Goal: Task Accomplishment & Management: Manage account settings

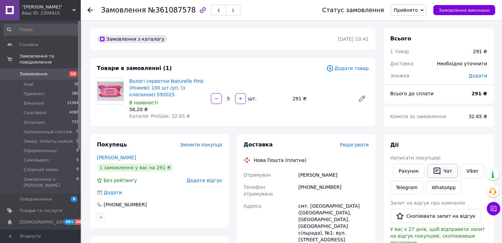
click at [442, 174] on button "Чат" at bounding box center [442, 171] width 31 height 14
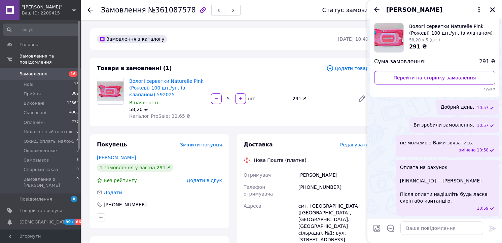
scroll to position [45, 0]
click at [421, 230] on textarea at bounding box center [441, 227] width 83 height 13
type textarea "Добрий день."
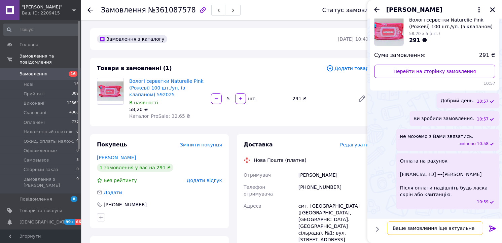
type textarea "Ваше замовлення іще актуальне?"
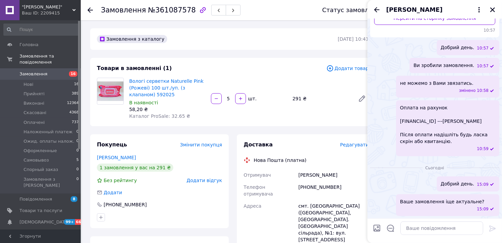
drag, startPoint x: 492, startPoint y: 8, endPoint x: 441, endPoint y: 42, distance: 61.4
click at [491, 9] on icon "Закрити" at bounding box center [492, 10] width 6 height 6
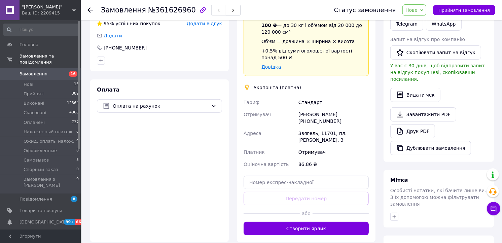
scroll to position [177, 0]
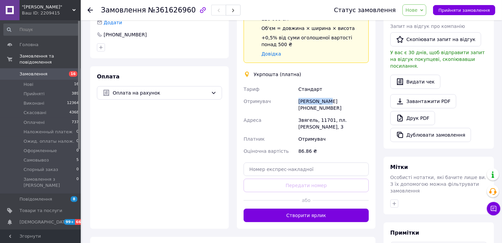
drag, startPoint x: 298, startPoint y: 93, endPoint x: 326, endPoint y: 92, distance: 27.6
click at [326, 95] on div "Ира Пучкова +380673251718" at bounding box center [333, 104] width 73 height 19
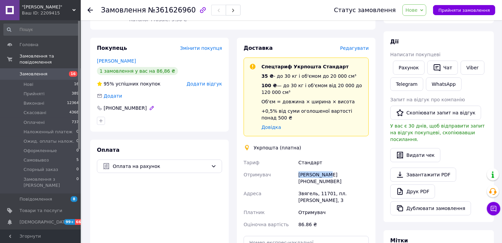
scroll to position [102, 0]
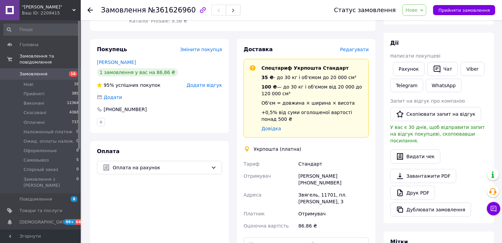
drag, startPoint x: 327, startPoint y: 194, endPoint x: 327, endPoint y: 190, distance: 4.1
click at [327, 207] on div "Отримувач" at bounding box center [333, 213] width 73 height 12
drag, startPoint x: 327, startPoint y: 189, endPoint x: 323, endPoint y: 188, distance: 4.5
click at [327, 189] on div "Звягель, 11701, пл. Лесі Українки, 3" at bounding box center [333, 198] width 73 height 19
drag, startPoint x: 322, startPoint y: 188, endPoint x: 298, endPoint y: 182, distance: 24.5
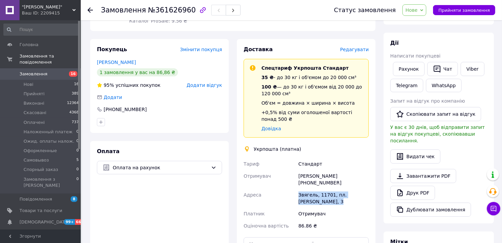
click at [298, 189] on div "Звягель, 11701, пл. Лесі Українки, 3" at bounding box center [333, 198] width 73 height 19
copy div "Звягель, 11701, пл. Лесі Українки, 3"
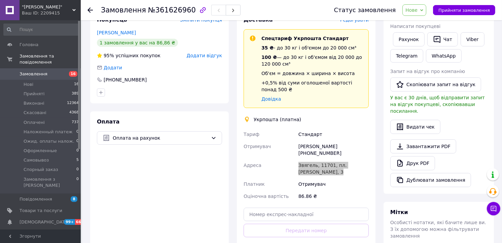
scroll to position [149, 0]
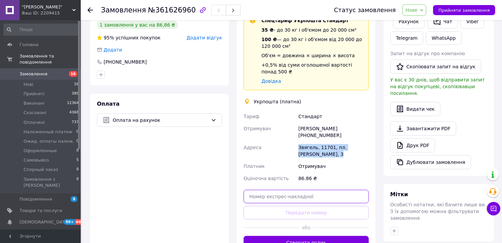
click at [259, 190] on input "text" at bounding box center [305, 196] width 125 height 13
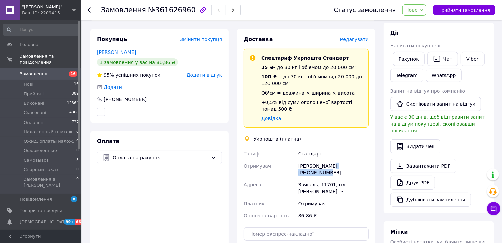
drag, startPoint x: 361, startPoint y: 159, endPoint x: 329, endPoint y: 159, distance: 32.6
click at [329, 160] on div "Ира Пучкова +380673251718" at bounding box center [333, 169] width 73 height 19
copy div "[PHONE_NUMBER]"
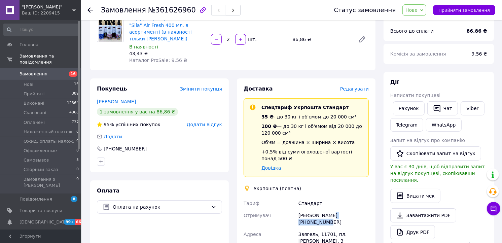
scroll to position [0, 0]
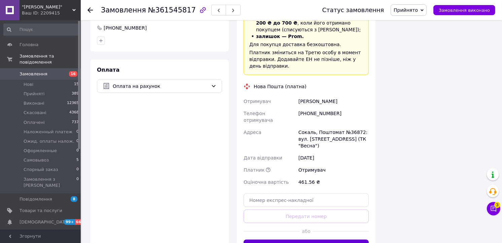
scroll to position [560, 0]
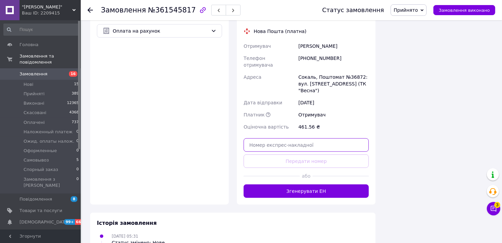
paste input "20451247279846"
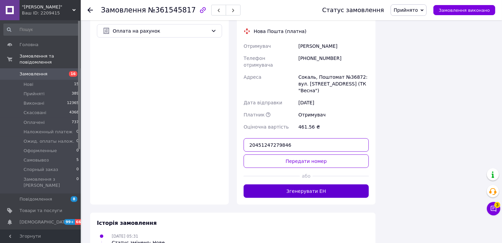
type input "20451247279846"
click at [284, 184] on button "Згенерувати ЕН" at bounding box center [305, 190] width 125 height 13
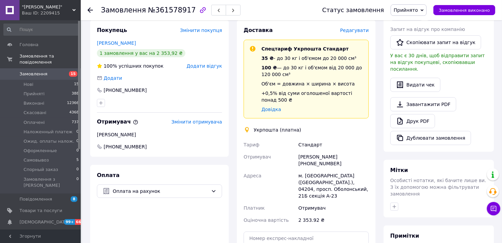
scroll to position [187, 0]
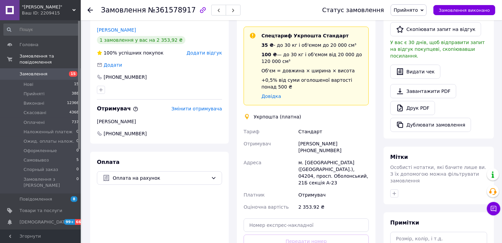
drag, startPoint x: 335, startPoint y: 145, endPoint x: 300, endPoint y: 145, distance: 35.6
click at [300, 145] on div "Чулкова Виктория +380688874029" at bounding box center [333, 147] width 73 height 19
copy div "+380688874029"
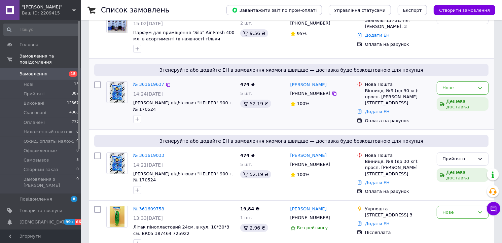
scroll to position [112, 0]
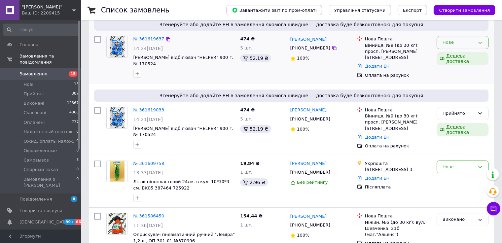
click at [461, 39] on div "Нове" at bounding box center [458, 42] width 32 height 7
click at [455, 81] on li "Скасовано" at bounding box center [462, 81] width 51 height 12
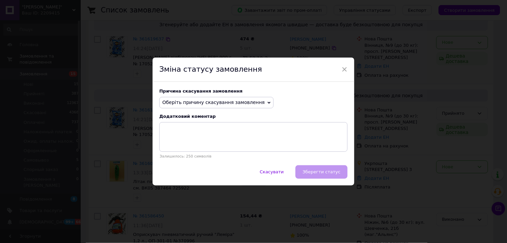
click at [244, 103] on span "Оберіть причину скасування замовлення" at bounding box center [213, 102] width 103 height 5
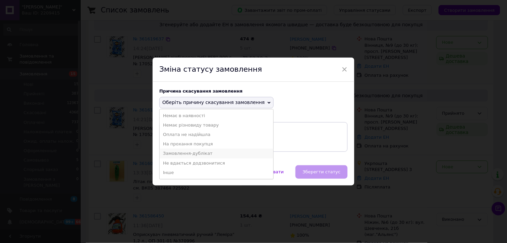
click at [209, 152] on li "Замовлення-дублікат" at bounding box center [217, 153] width 114 height 9
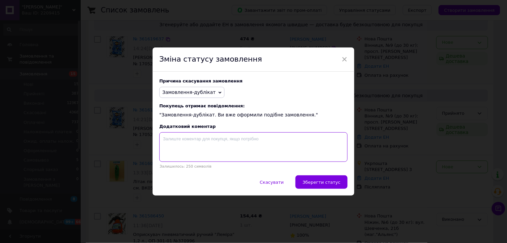
drag, startPoint x: 213, startPoint y: 143, endPoint x: 216, endPoint y: 145, distance: 3.6
click at [216, 144] on textarea at bounding box center [253, 147] width 188 height 30
type textarea "Клієнт випадково зробив два однакових замовлення."
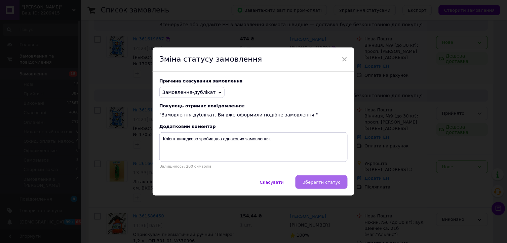
click at [327, 183] on span "Зберегти статус" at bounding box center [322, 182] width 38 height 5
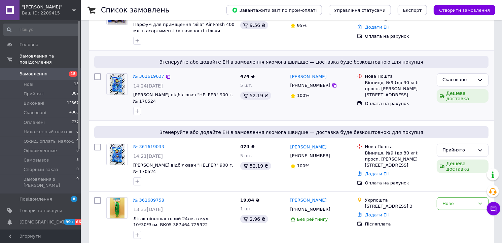
scroll to position [0, 0]
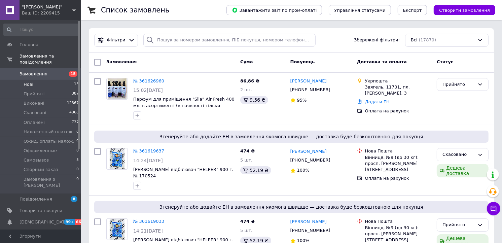
drag, startPoint x: 47, startPoint y: 68, endPoint x: 59, endPoint y: 76, distance: 14.6
click at [47, 71] on span "Замовлення" at bounding box center [41, 74] width 43 height 6
drag, startPoint x: 57, startPoint y: 80, endPoint x: 68, endPoint y: 85, distance: 11.7
click at [57, 80] on li "Нові 14" at bounding box center [41, 84] width 83 height 9
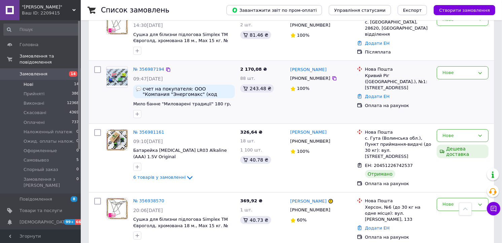
scroll to position [261, 0]
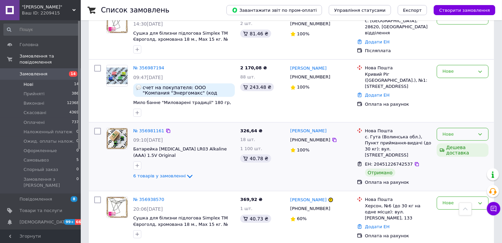
click at [460, 131] on div "Нове" at bounding box center [458, 134] width 32 height 7
click at [455, 154] on li "Виконано" at bounding box center [462, 160] width 51 height 12
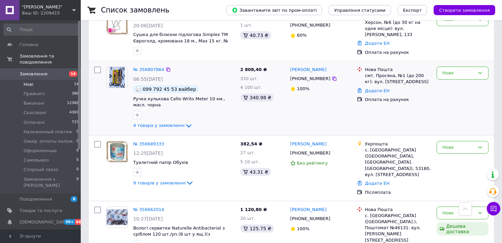
scroll to position [486, 0]
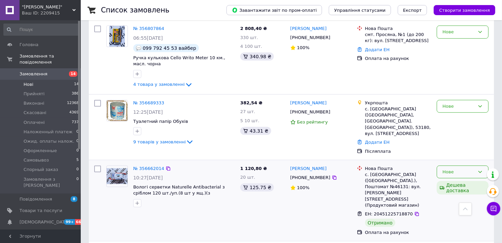
click at [468, 168] on div "Нове" at bounding box center [458, 171] width 32 height 7
click at [453, 192] on li "Виконано" at bounding box center [462, 198] width 51 height 12
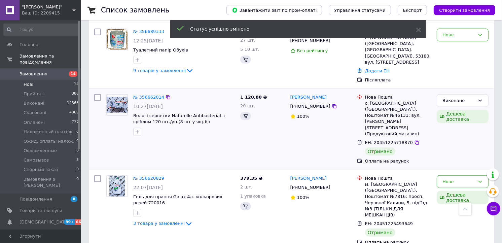
scroll to position [560, 0]
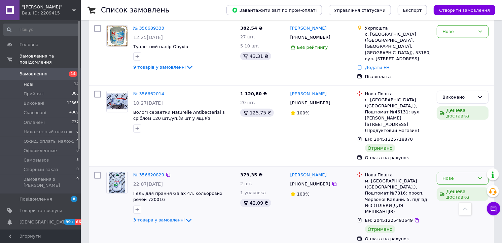
click at [479, 176] on icon at bounding box center [479, 178] width 5 height 5
click at [457, 198] on li "Виконано" at bounding box center [462, 204] width 51 height 12
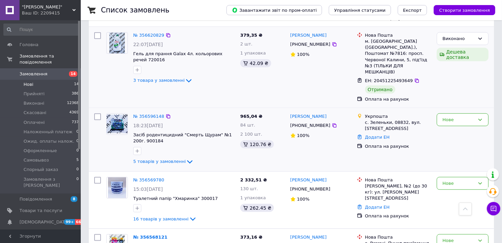
scroll to position [703, 0]
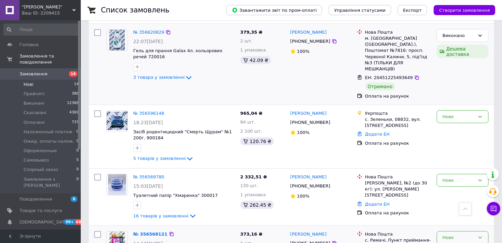
click at [457, 234] on div "Нове" at bounding box center [458, 237] width 32 height 7
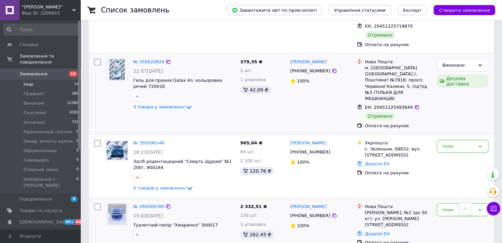
scroll to position [718, 0]
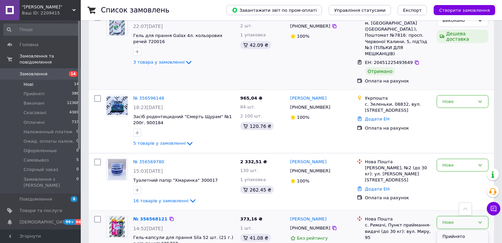
click at [446, 230] on li "Прийнято" at bounding box center [462, 236] width 51 height 12
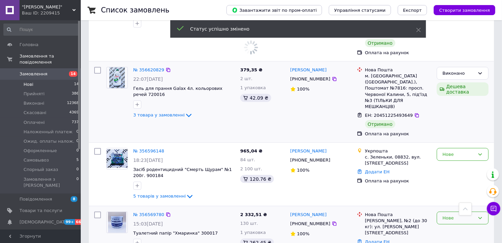
click at [454, 215] on div "Нове" at bounding box center [458, 218] width 32 height 7
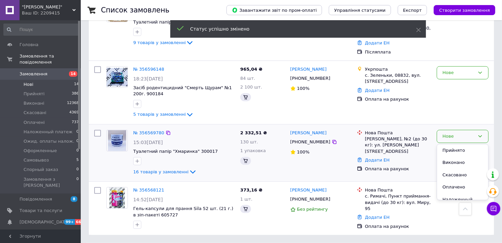
scroll to position [465, 0]
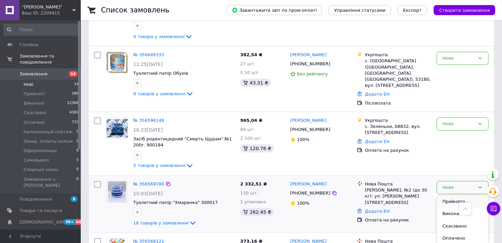
click at [449, 195] on li "Прийнято" at bounding box center [462, 201] width 51 height 12
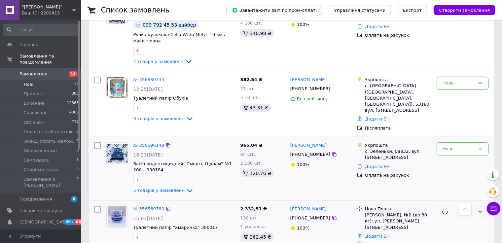
scroll to position [427, 0]
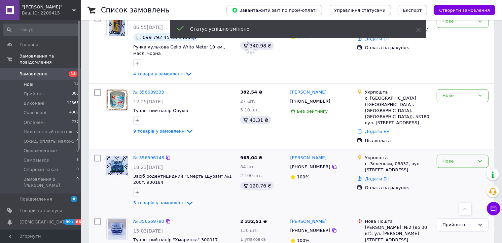
click at [460, 158] on div "Нове" at bounding box center [458, 161] width 32 height 7
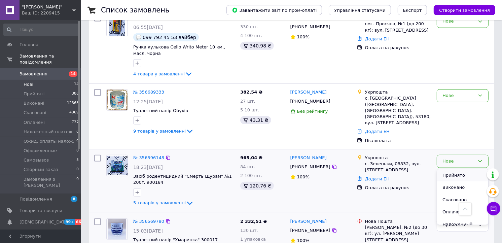
click at [456, 169] on li "Прийнято" at bounding box center [462, 175] width 51 height 12
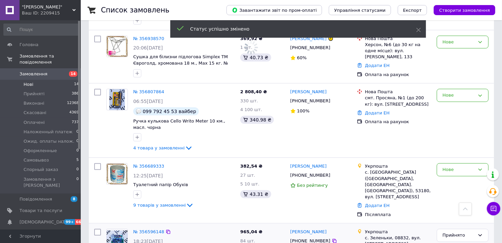
scroll to position [352, 0]
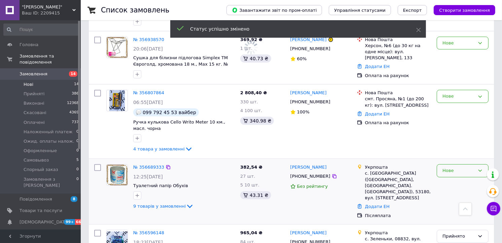
click at [453, 167] on div "Нове" at bounding box center [458, 170] width 32 height 7
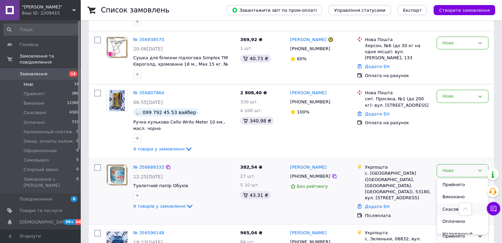
click at [446, 203] on li "Скасовано" at bounding box center [462, 209] width 51 height 12
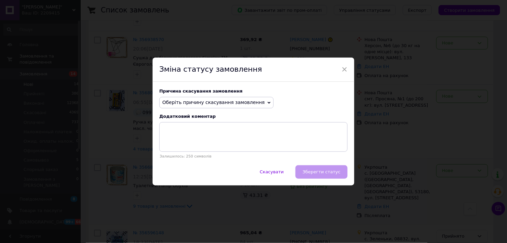
click at [237, 101] on span "Оберіть причину скасування замовлення" at bounding box center [213, 102] width 103 height 5
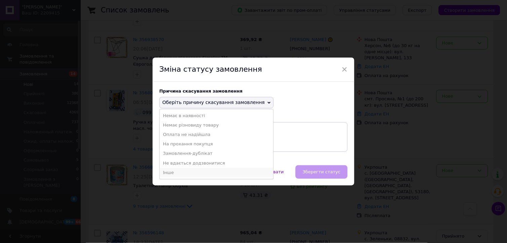
click at [210, 168] on li "Інше" at bounding box center [217, 172] width 114 height 9
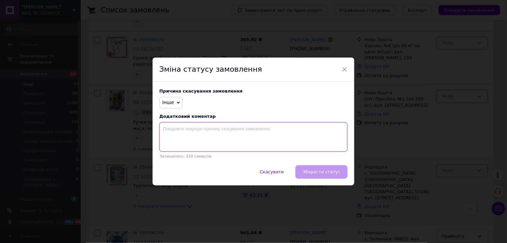
click at [227, 144] on textarea at bounding box center [253, 137] width 188 height 30
type textarea "Не підійшов спосіб оплати."
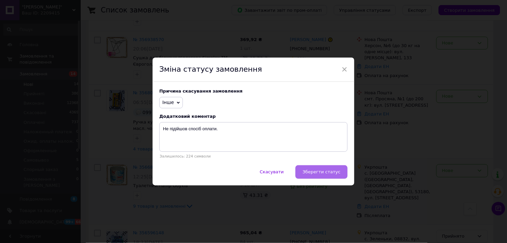
click at [313, 170] on span "Зберегти статус" at bounding box center [322, 171] width 38 height 5
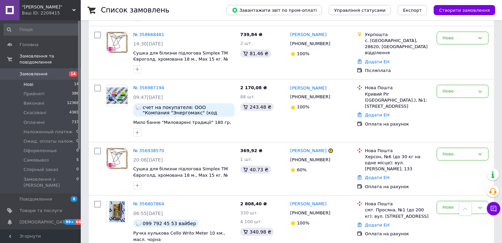
scroll to position [240, 0]
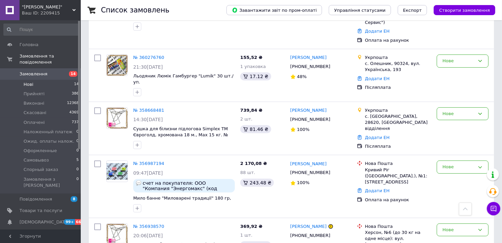
click at [52, 71] on span "Замовлення" at bounding box center [41, 74] width 43 height 6
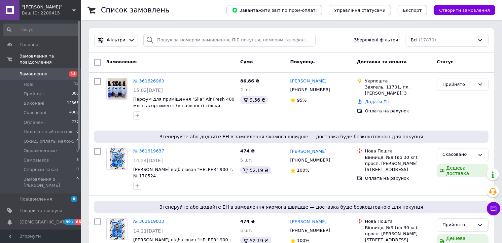
click at [46, 71] on span "Замовлення" at bounding box center [41, 74] width 43 height 6
click at [33, 45] on span "Головна" at bounding box center [29, 45] width 19 height 6
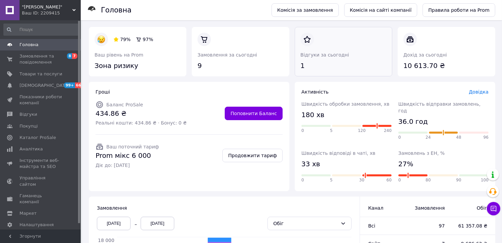
click at [300, 71] on link at bounding box center [300, 71] width 0 height 0
click at [94, 71] on link at bounding box center [94, 71] width 0 height 0
click at [37, 60] on span "Замовлення та повідомлення" at bounding box center [41, 59] width 43 height 12
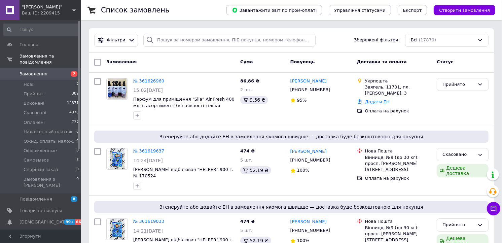
click at [69, 8] on span ""[PERSON_NAME]"" at bounding box center [47, 7] width 50 height 6
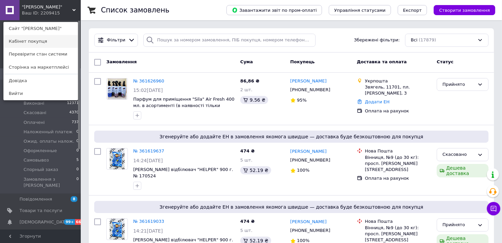
click at [46, 40] on link "Кабінет покупця" at bounding box center [41, 41] width 74 height 13
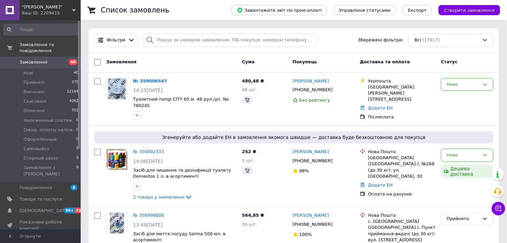
click at [75, 8] on icon at bounding box center [73, 9] width 3 height 3
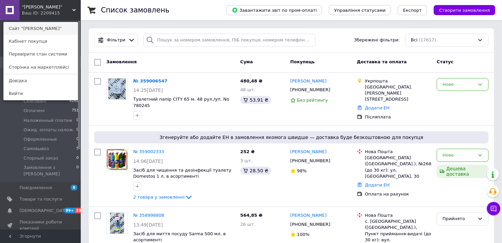
click at [55, 29] on link "Сайт "[PERSON_NAME]"" at bounding box center [41, 28] width 74 height 13
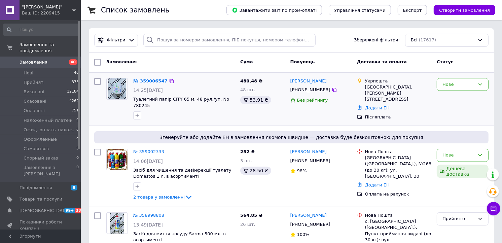
drag, startPoint x: 48, startPoint y: 56, endPoint x: 195, endPoint y: 86, distance: 149.6
click at [48, 59] on span "Замовлення" at bounding box center [41, 62] width 43 height 6
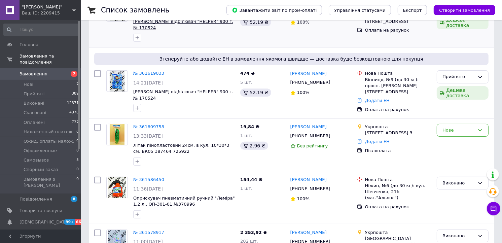
scroll to position [149, 0]
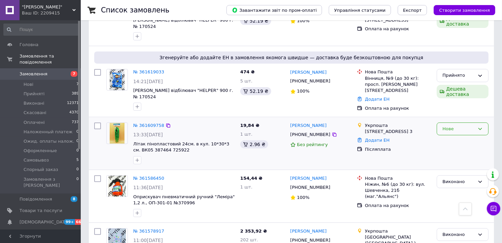
drag, startPoint x: 462, startPoint y: 112, endPoint x: 457, endPoint y: 117, distance: 7.1
click at [462, 122] on div "Нове" at bounding box center [463, 128] width 52 height 13
drag, startPoint x: 453, startPoint y: 129, endPoint x: 380, endPoint y: 120, distance: 73.3
click at [452, 137] on li "Прийнято" at bounding box center [462, 143] width 51 height 12
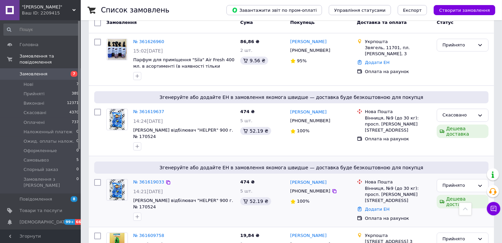
scroll to position [0, 0]
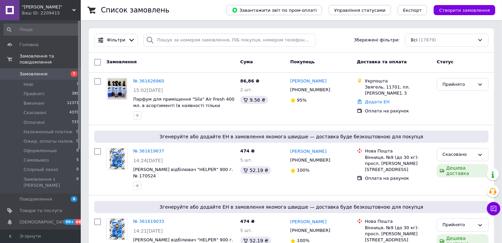
click at [37, 31] on input at bounding box center [41, 30] width 76 height 12
drag, startPoint x: 52, startPoint y: 66, endPoint x: 102, endPoint y: 89, distance: 55.7
click at [52, 71] on span "Замовлення" at bounding box center [41, 74] width 43 height 6
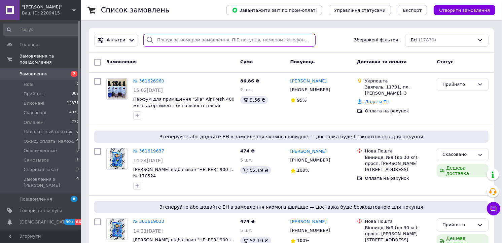
drag, startPoint x: 173, startPoint y: 42, endPoint x: 166, endPoint y: 62, distance: 21.1
click at [173, 43] on input "search" at bounding box center [229, 40] width 172 height 13
drag, startPoint x: 162, startPoint y: 44, endPoint x: 174, endPoint y: 43, distance: 11.8
click at [163, 44] on input "search" at bounding box center [229, 40] width 172 height 13
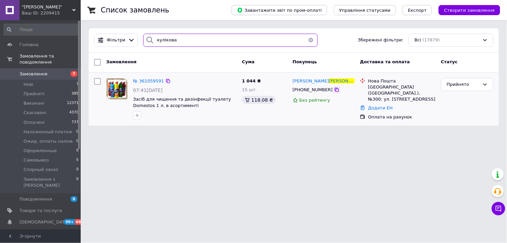
type input "кулікова"
click at [334, 90] on icon at bounding box center [336, 89] width 5 height 5
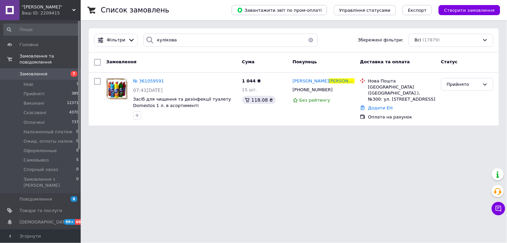
drag, startPoint x: 310, startPoint y: 40, endPoint x: 302, endPoint y: 50, distance: 13.3
click at [310, 40] on button "button" at bounding box center [310, 40] width 13 height 13
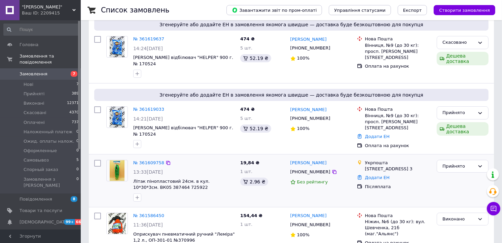
scroll to position [149, 0]
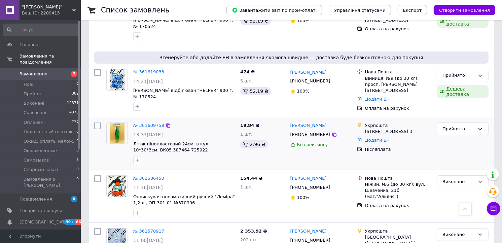
drag, startPoint x: 326, startPoint y: 123, endPoint x: 315, endPoint y: 134, distance: 15.0
click at [332, 132] on icon at bounding box center [334, 134] width 5 height 5
click at [40, 71] on span "Замовлення" at bounding box center [34, 74] width 28 height 6
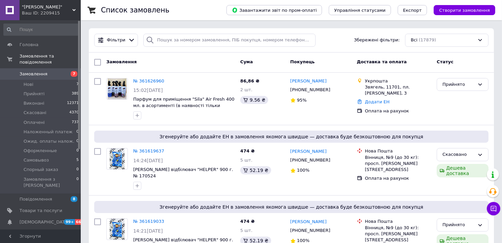
click at [39, 71] on span "Замовлення" at bounding box center [34, 74] width 28 height 6
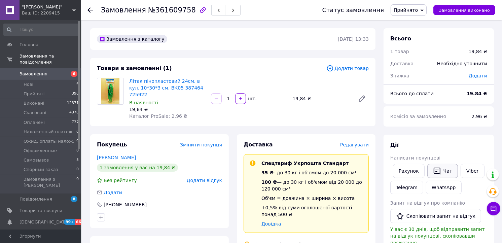
click at [441, 169] on button "Чат" at bounding box center [442, 171] width 31 height 14
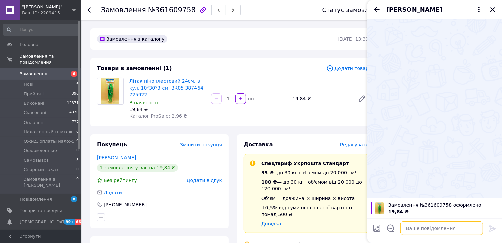
click at [421, 228] on textarea at bounding box center [441, 227] width 83 height 13
type textarea "Добрий день."
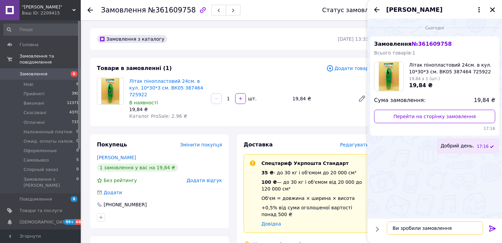
type textarea "Ви зробили замовлення."
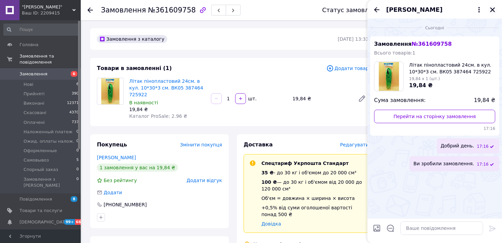
click at [494, 11] on icon "Закрити" at bounding box center [492, 10] width 6 height 6
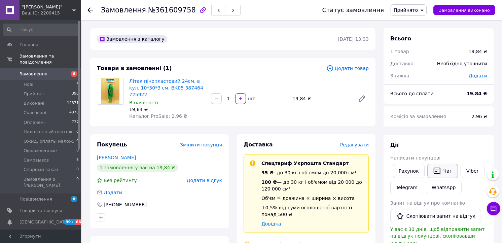
click at [438, 170] on icon "button" at bounding box center [436, 170] width 7 height 7
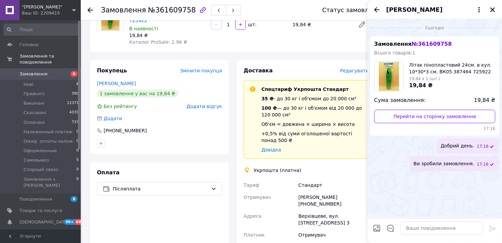
scroll to position [75, 0]
click at [413, 226] on textarea at bounding box center [441, 227] width 83 height 13
click at [424, 229] on textarea at bounding box center [441, 227] width 83 height 13
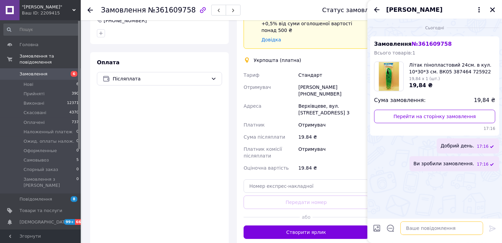
scroll to position [187, 0]
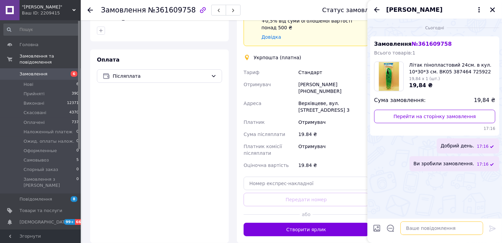
click at [417, 229] on textarea at bounding box center [441, 227] width 83 height 13
click at [426, 230] on textarea at bounding box center [441, 227] width 83 height 13
type textarea "П"
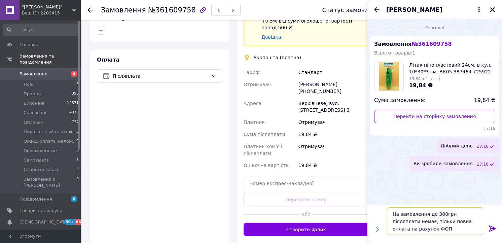
type textarea "На замовлення до 300грн післяплати немає, тільки повна оплата на рахунок ФОП."
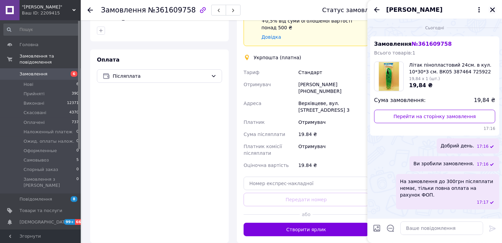
click at [491, 10] on icon "Закрити" at bounding box center [492, 10] width 6 height 6
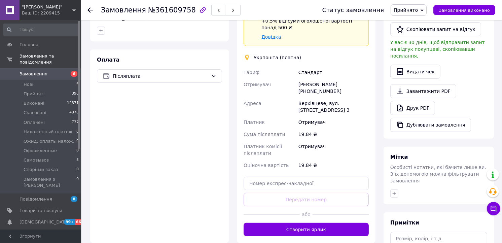
scroll to position [0, 0]
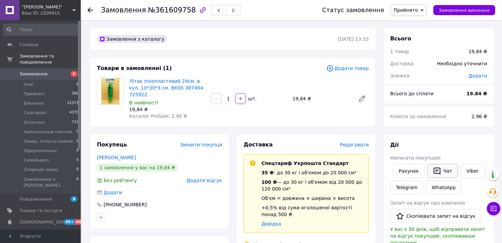
click at [440, 167] on button "Чат" at bounding box center [442, 171] width 31 height 14
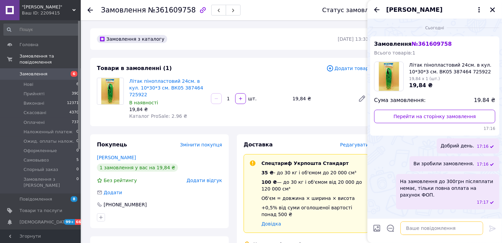
click at [422, 231] on textarea at bounding box center [441, 227] width 83 height 13
type textarea "[PERSON_NAME]"
type textarea "Надсилати рахунок для оплати?"
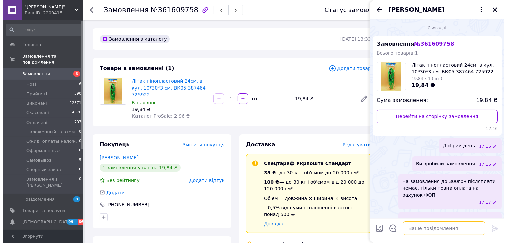
scroll to position [11, 0]
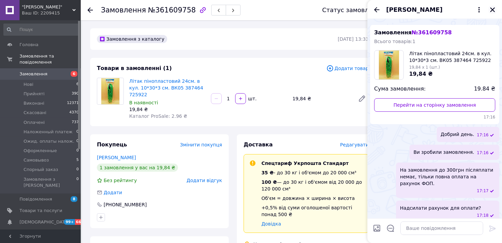
click at [495, 10] on icon "Закрити" at bounding box center [492, 10] width 6 height 6
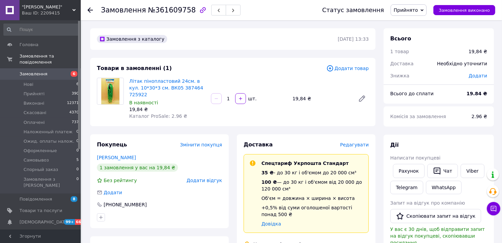
click at [61, 71] on span "Замовлення" at bounding box center [41, 74] width 43 height 6
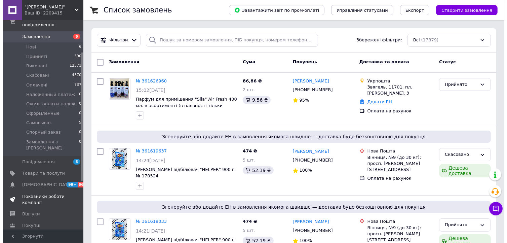
scroll to position [75, 0]
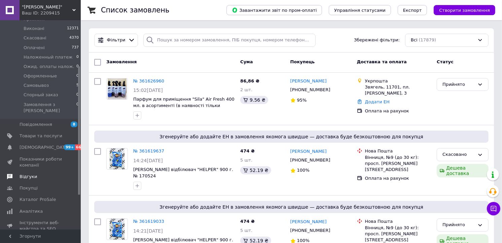
click at [33, 174] on span "Відгуки" at bounding box center [28, 177] width 17 height 6
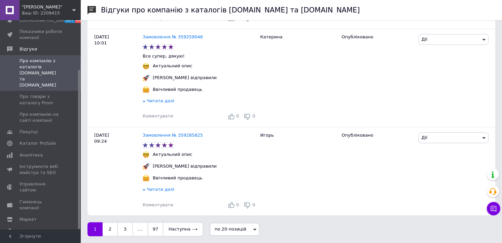
scroll to position [1460, 0]
click at [106, 229] on link "2" at bounding box center [110, 229] width 15 height 14
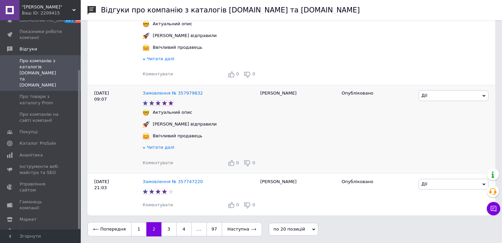
scroll to position [1463, 0]
click at [165, 228] on link "3" at bounding box center [168, 229] width 15 height 14
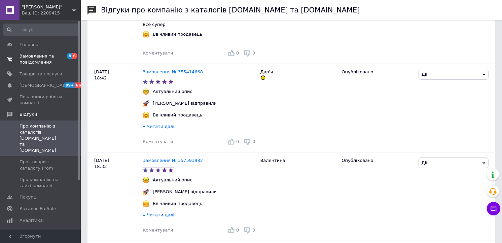
scroll to position [75, 0]
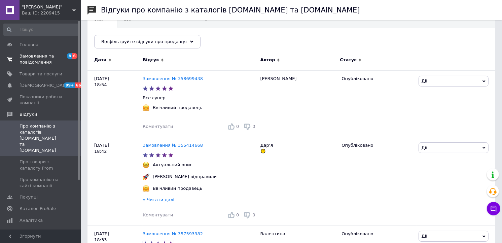
click at [33, 62] on span "Замовлення та повідомлення" at bounding box center [41, 59] width 43 height 12
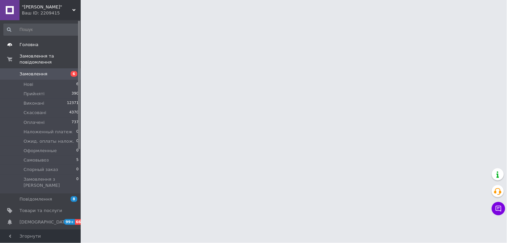
click at [30, 45] on span "Головна" at bounding box center [29, 45] width 19 height 6
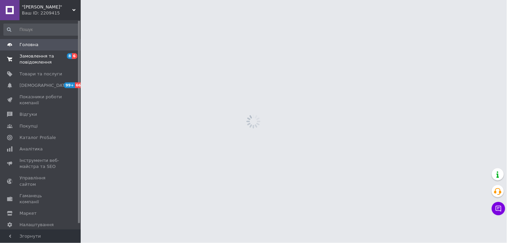
click at [32, 57] on span "Замовлення та повідомлення" at bounding box center [41, 59] width 43 height 12
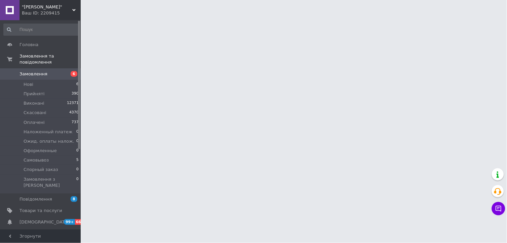
click at [34, 71] on span "Замовлення" at bounding box center [34, 74] width 28 height 6
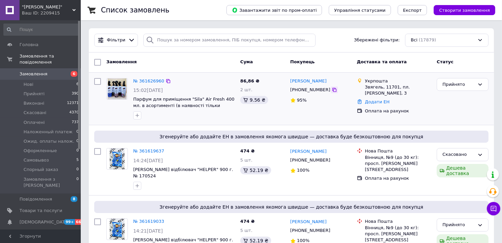
click at [332, 91] on icon at bounding box center [334, 89] width 5 height 5
drag, startPoint x: 452, startPoint y: 81, endPoint x: 451, endPoint y: 85, distance: 3.8
click at [452, 82] on div "Прийнято" at bounding box center [458, 84] width 32 height 7
click at [446, 96] on li "Виконано" at bounding box center [462, 98] width 51 height 12
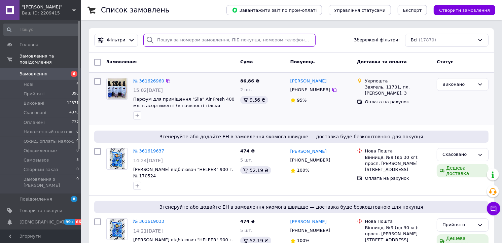
click at [168, 36] on input "search" at bounding box center [229, 40] width 172 height 13
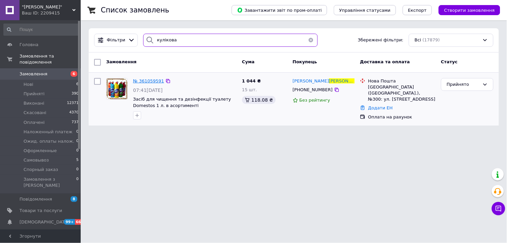
type input "кулікова"
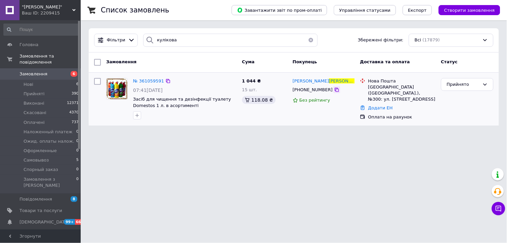
click at [334, 90] on icon at bounding box center [336, 89] width 5 height 5
drag, startPoint x: 470, startPoint y: 84, endPoint x: 468, endPoint y: 89, distance: 5.0
click at [470, 84] on div "Прийнято" at bounding box center [463, 84] width 33 height 7
click at [462, 99] on li "Виконано" at bounding box center [468, 98] width 52 height 12
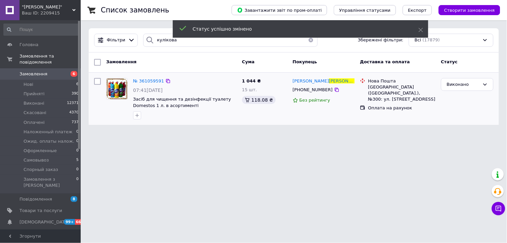
click at [307, 39] on button "button" at bounding box center [310, 40] width 13 height 13
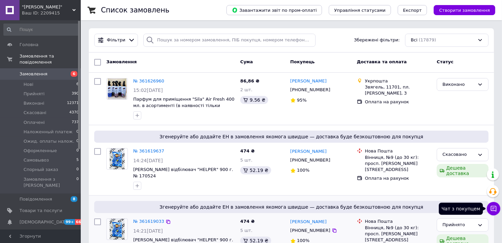
drag, startPoint x: 492, startPoint y: 207, endPoint x: 426, endPoint y: 196, distance: 66.3
click at [492, 207] on icon at bounding box center [493, 208] width 7 height 7
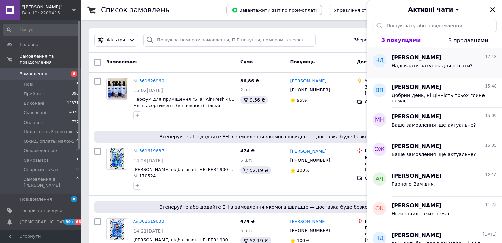
click at [427, 64] on span "Надсилати рахунок для оплати?" at bounding box center [431, 65] width 81 height 5
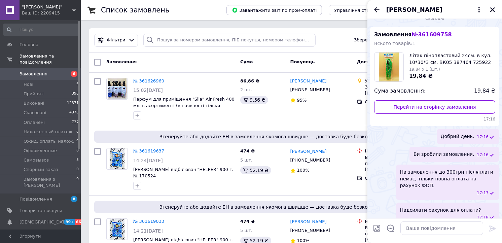
scroll to position [11, 0]
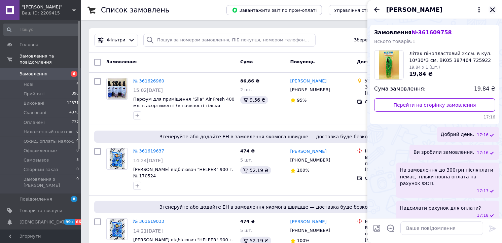
click at [492, 9] on icon "Закрити" at bounding box center [492, 9] width 5 height 5
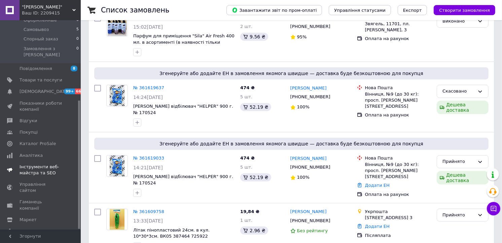
scroll to position [75, 0]
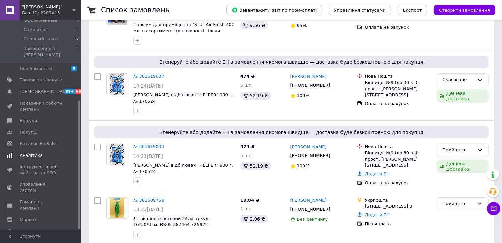
click at [35, 152] on span "Аналітика" at bounding box center [31, 155] width 23 height 6
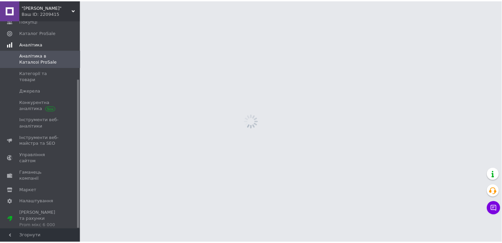
scroll to position [82, 0]
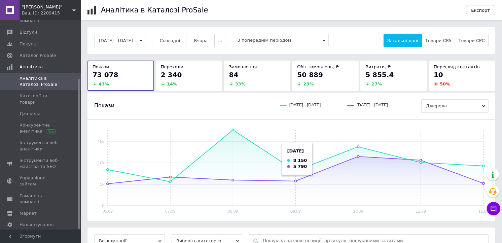
click at [301, 191] on rect at bounding box center [296, 168] width 376 height 76
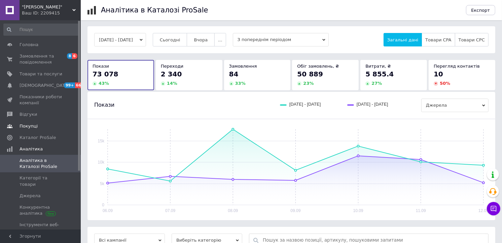
scroll to position [0, 0]
click at [37, 45] on span "Головна" at bounding box center [41, 45] width 43 height 6
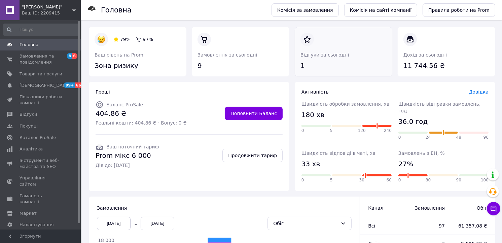
click at [300, 71] on link at bounding box center [300, 71] width 0 height 0
click at [29, 44] on span "Головна" at bounding box center [29, 45] width 19 height 6
click at [35, 59] on span "Замовлення та повідомлення" at bounding box center [41, 59] width 43 height 12
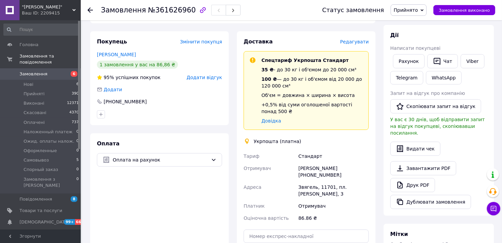
scroll to position [112, 0]
